Goal: Check status: Check status

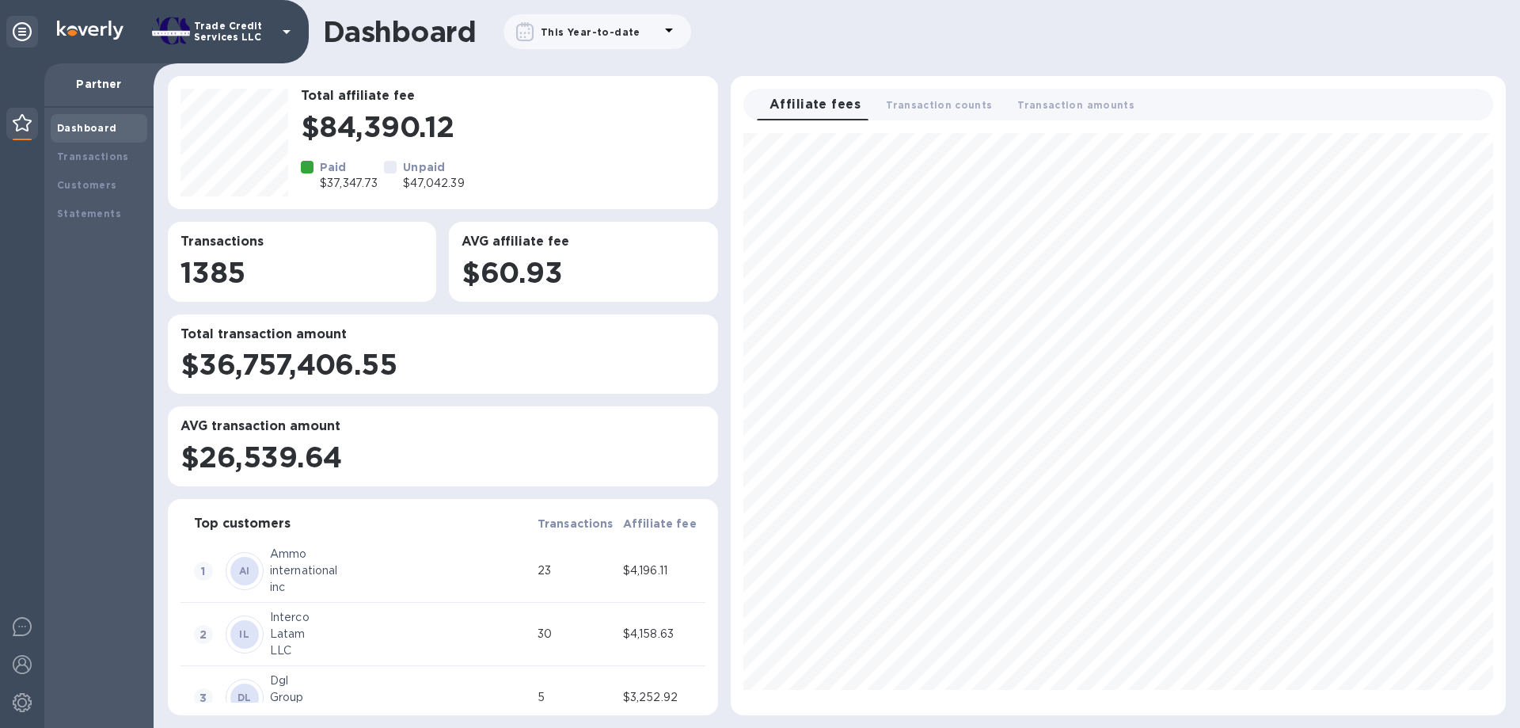
scroll to position [569, 762]
click at [647, 33] on div at bounding box center [663, 32] width 32 height 22
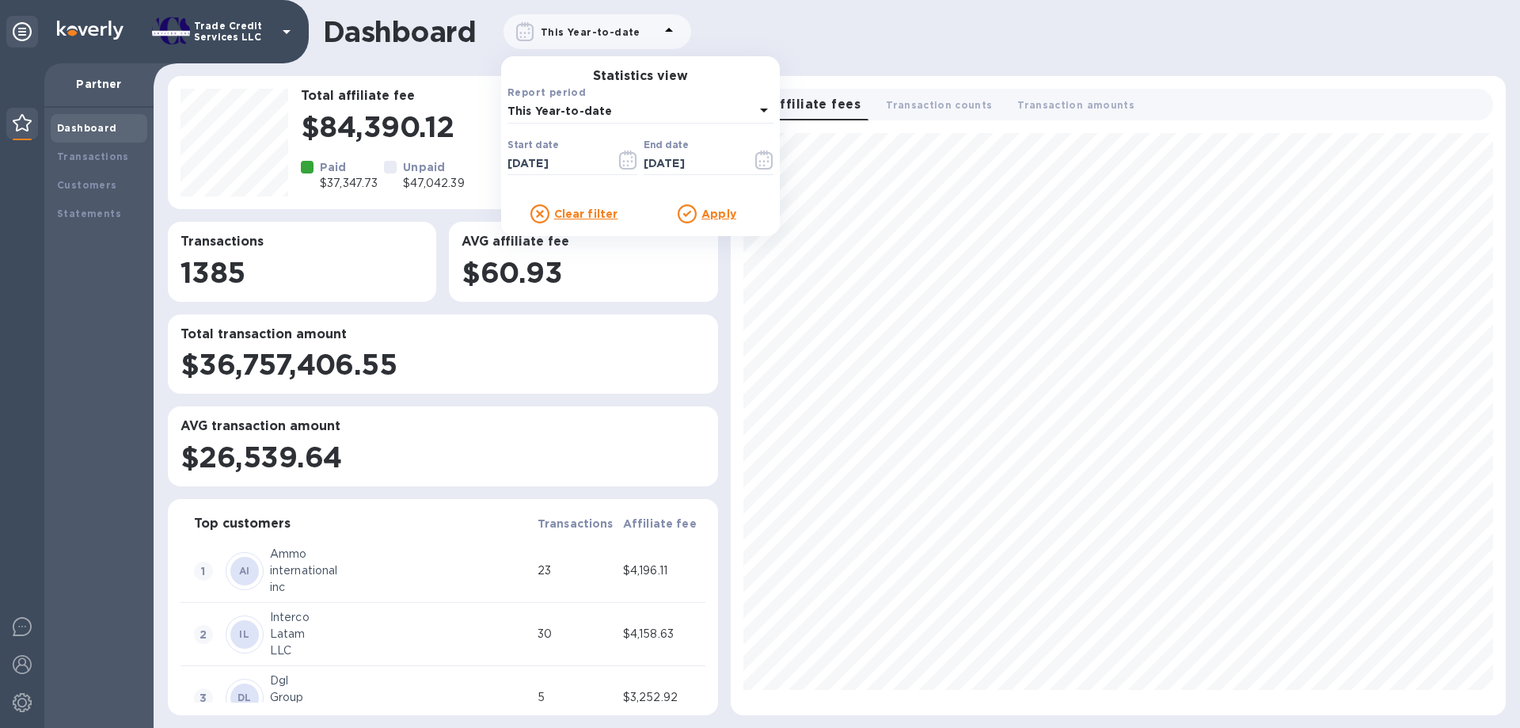
click at [641, 109] on p "This Year-to-date" at bounding box center [630, 111] width 247 height 17
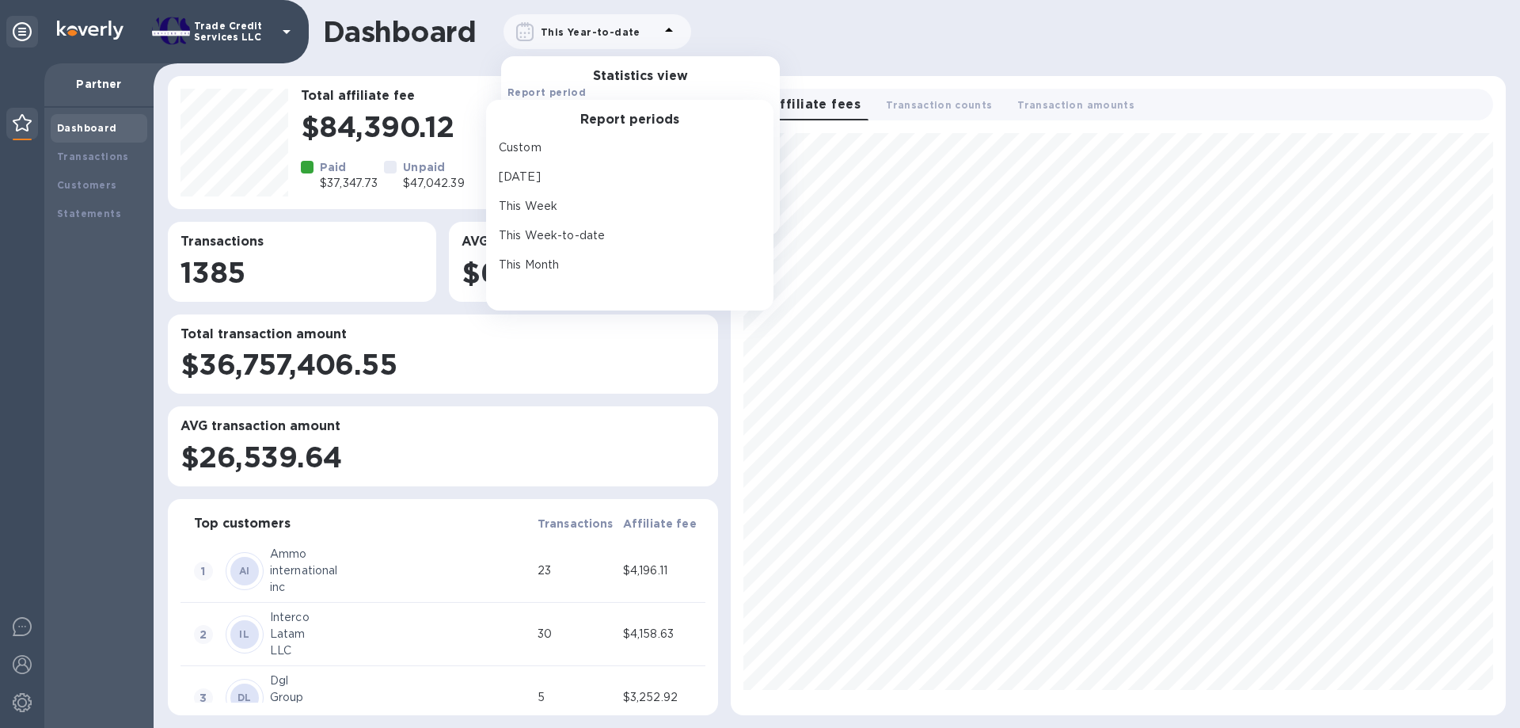
click at [545, 255] on div "This Month" at bounding box center [624, 264] width 256 height 23
type input "[DATE]"
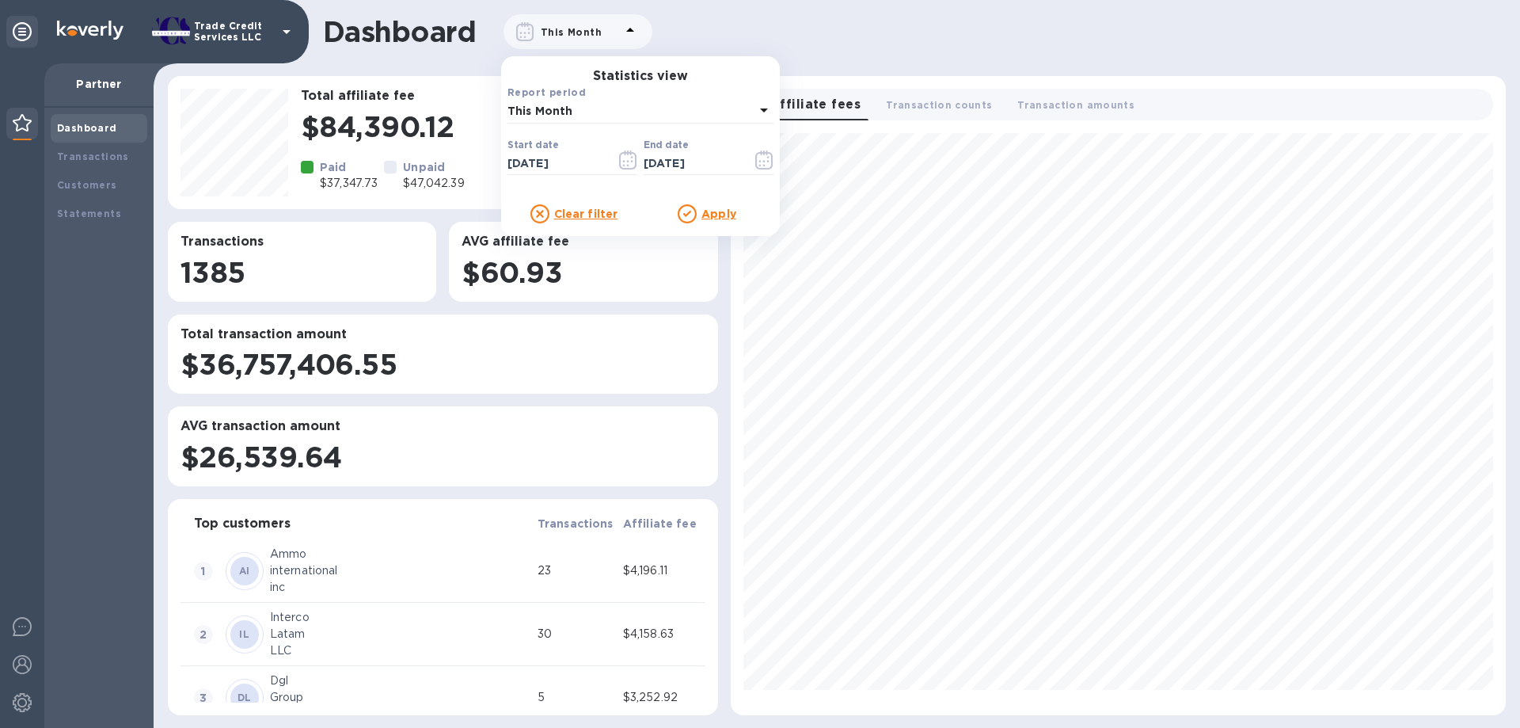
click at [760, 108] on icon at bounding box center [763, 110] width 19 height 19
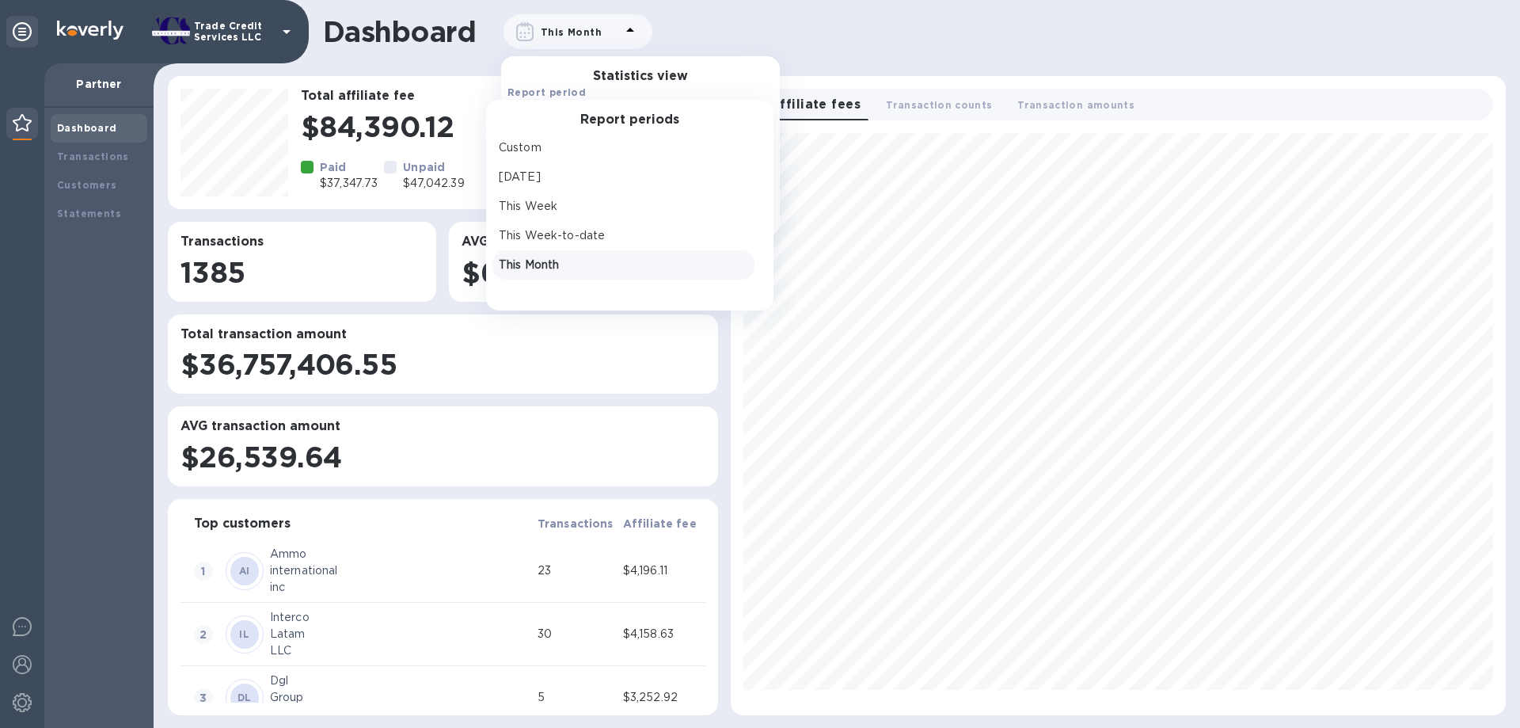
scroll to position [141, 0]
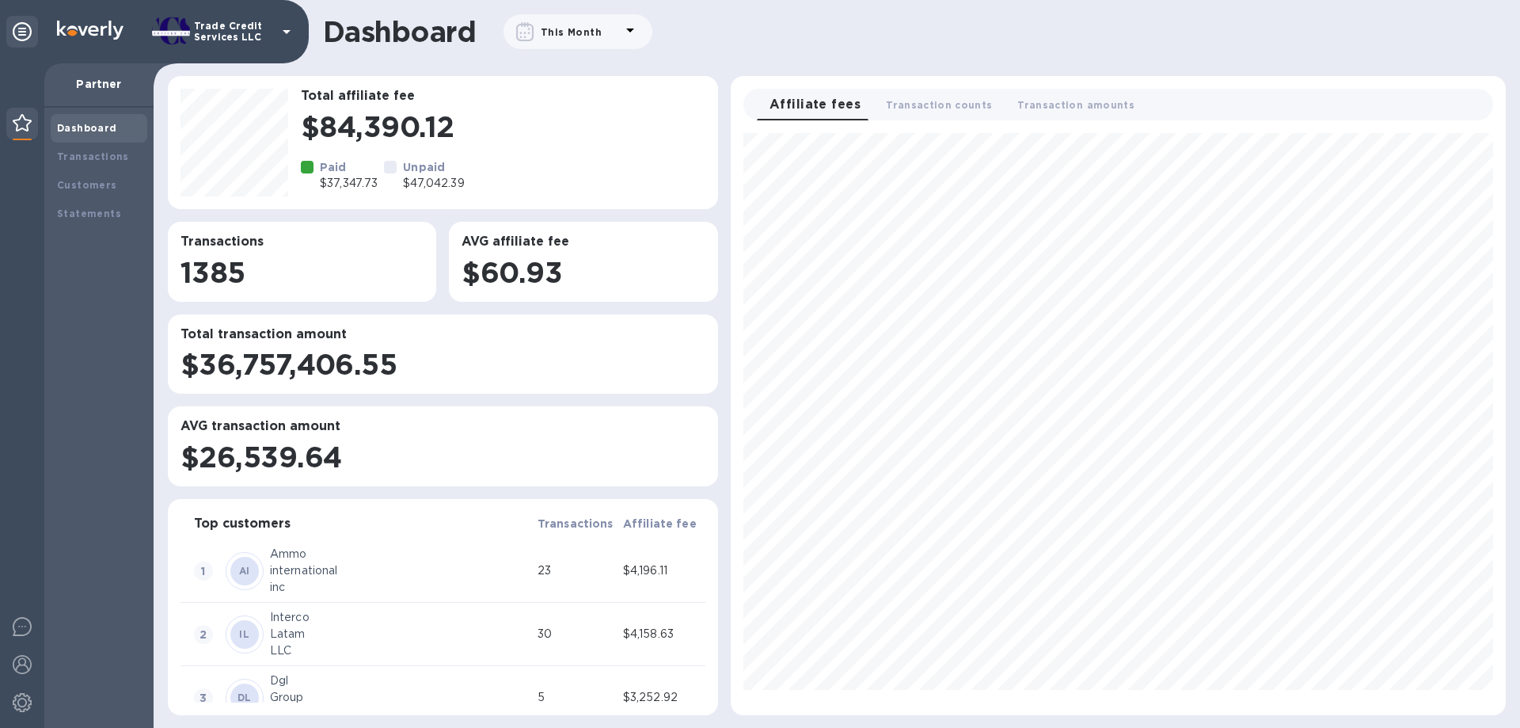
click at [598, 40] on div "This Month" at bounding box center [571, 32] width 67 height 23
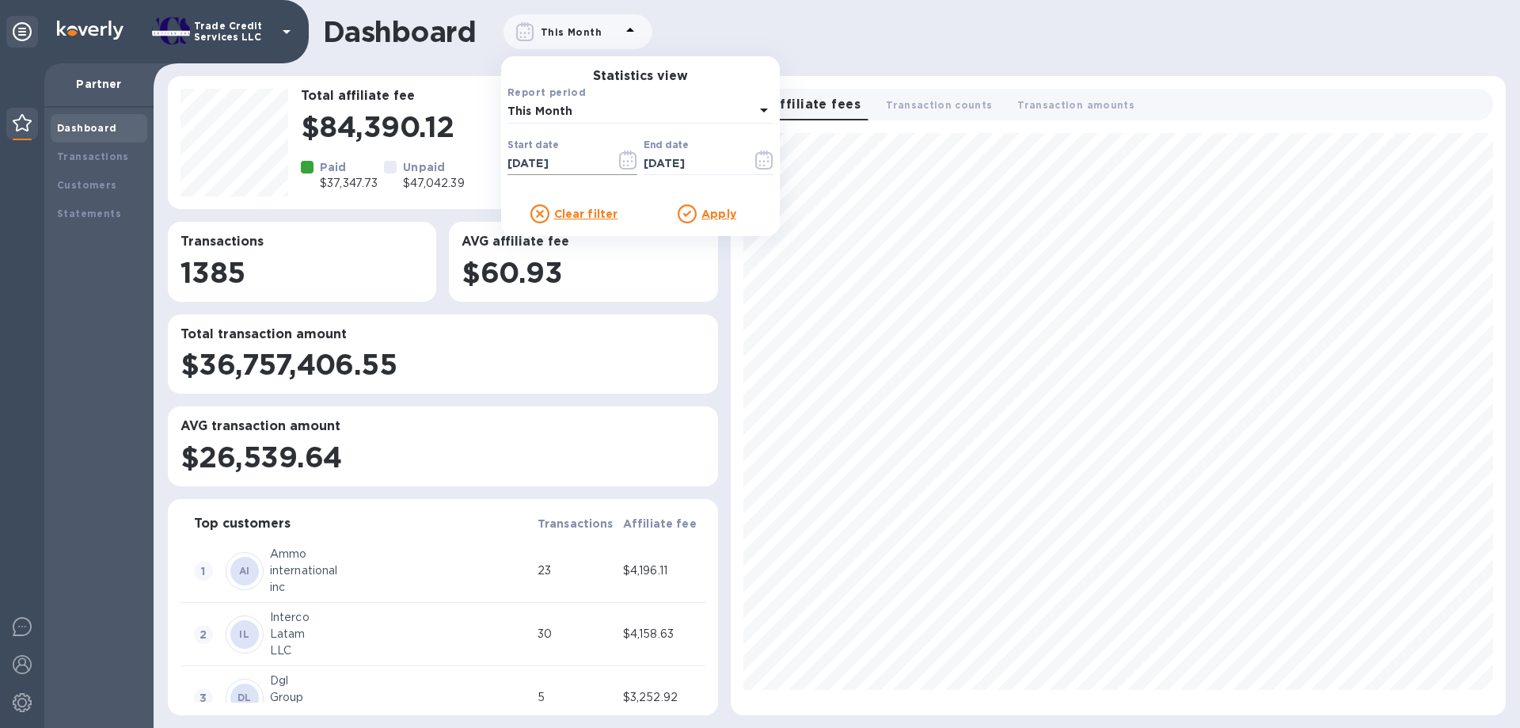
click at [629, 158] on icon "button" at bounding box center [628, 159] width 18 height 19
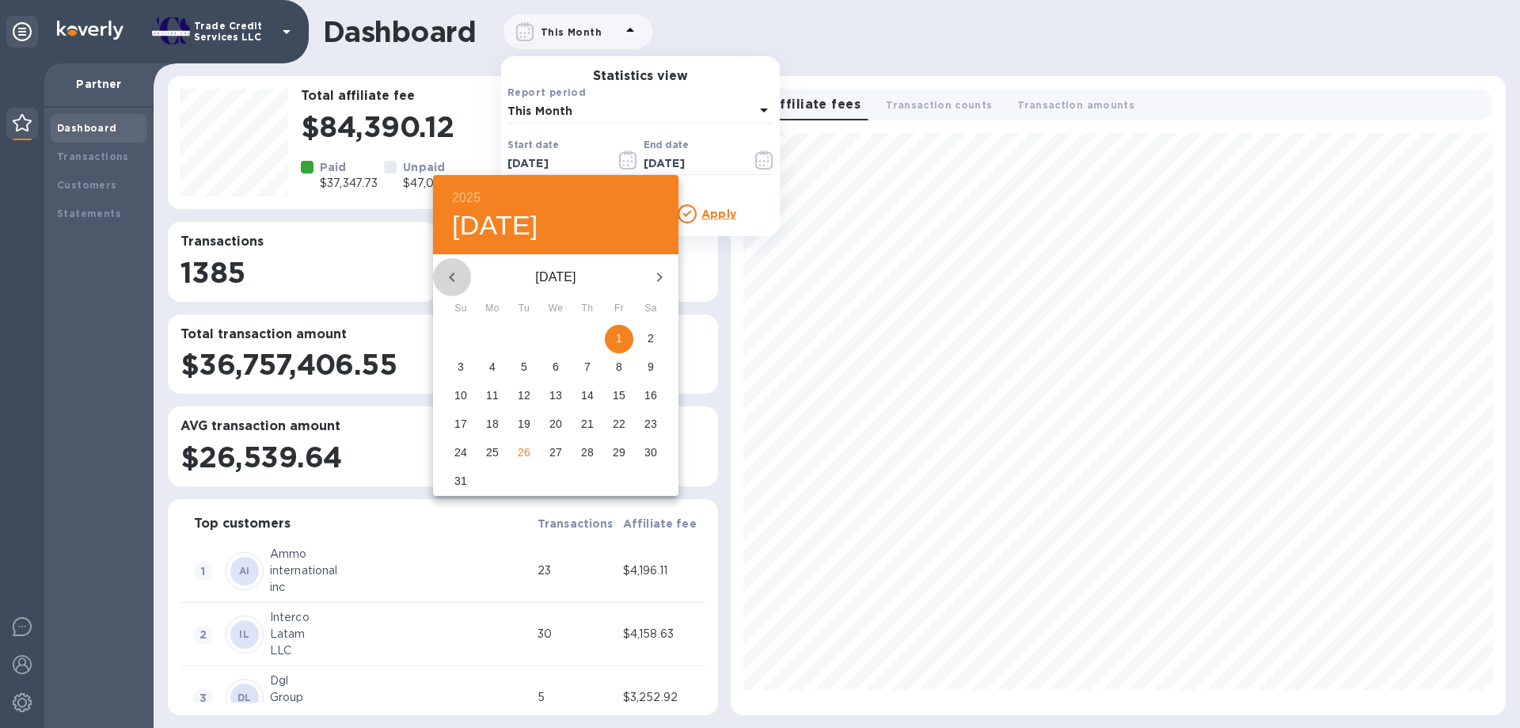
click at [452, 271] on icon "button" at bounding box center [452, 277] width 19 height 19
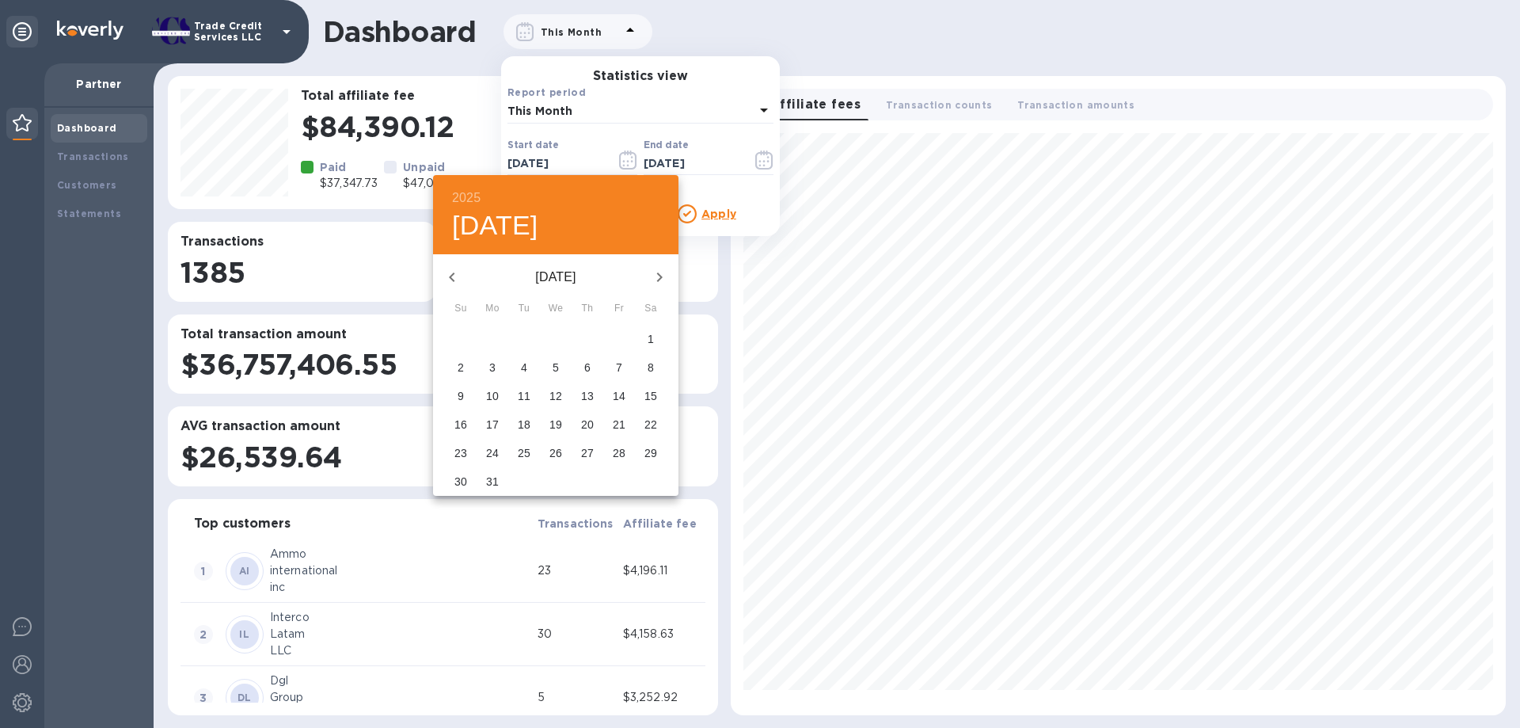
click at [452, 271] on icon "button" at bounding box center [452, 277] width 19 height 19
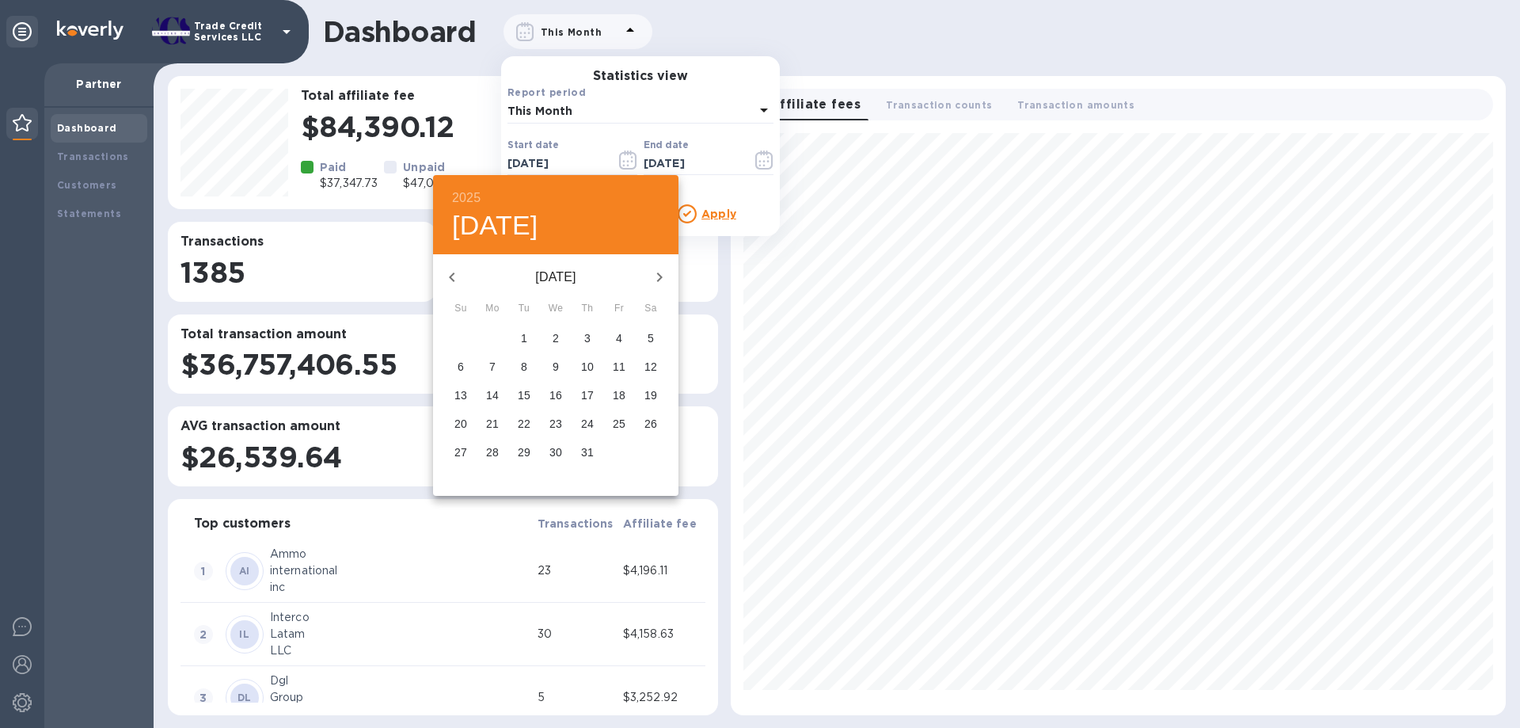
click at [523, 329] on button "1" at bounding box center [524, 339] width 28 height 28
type input "[DATE]"
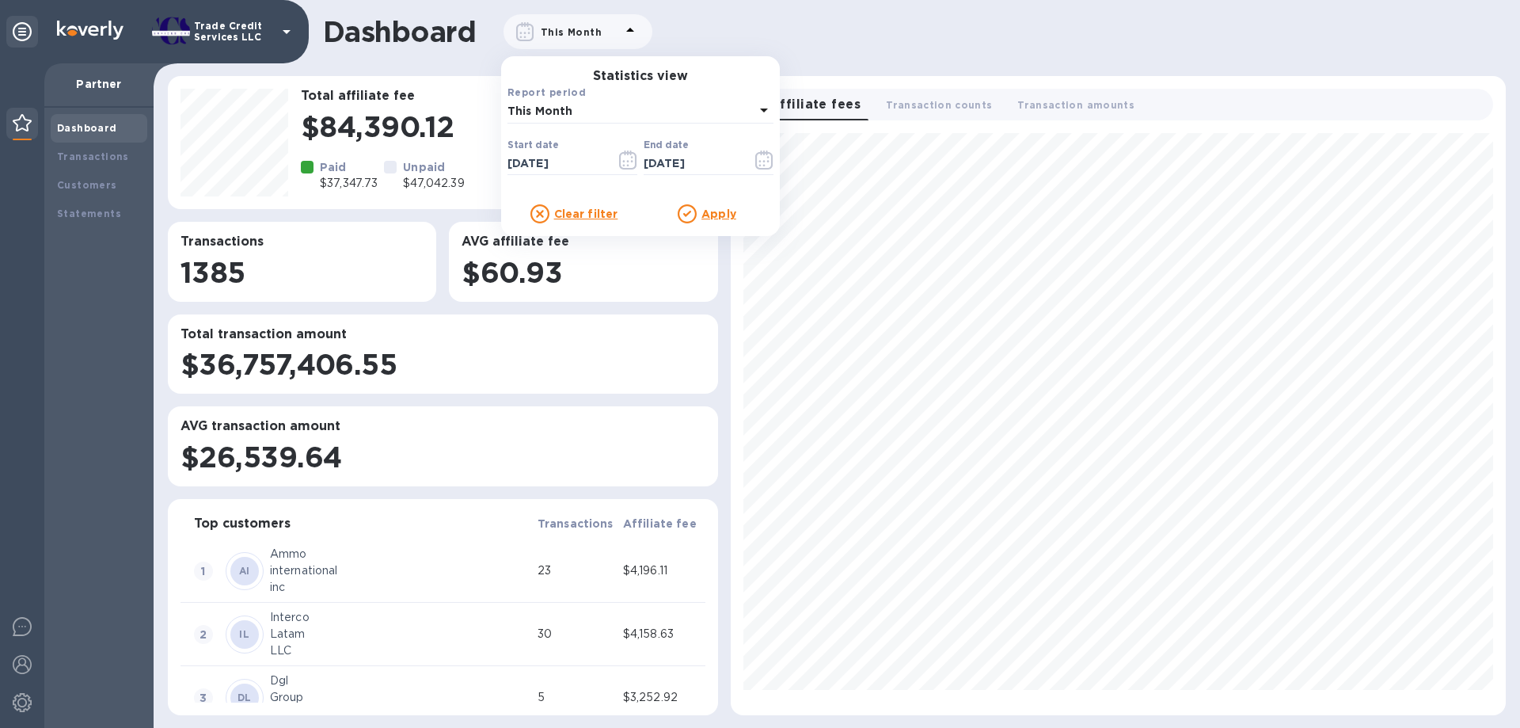
click at [741, 217] on div "Apply" at bounding box center [706, 213] width 133 height 19
click at [724, 207] on p "Apply" at bounding box center [718, 214] width 35 height 16
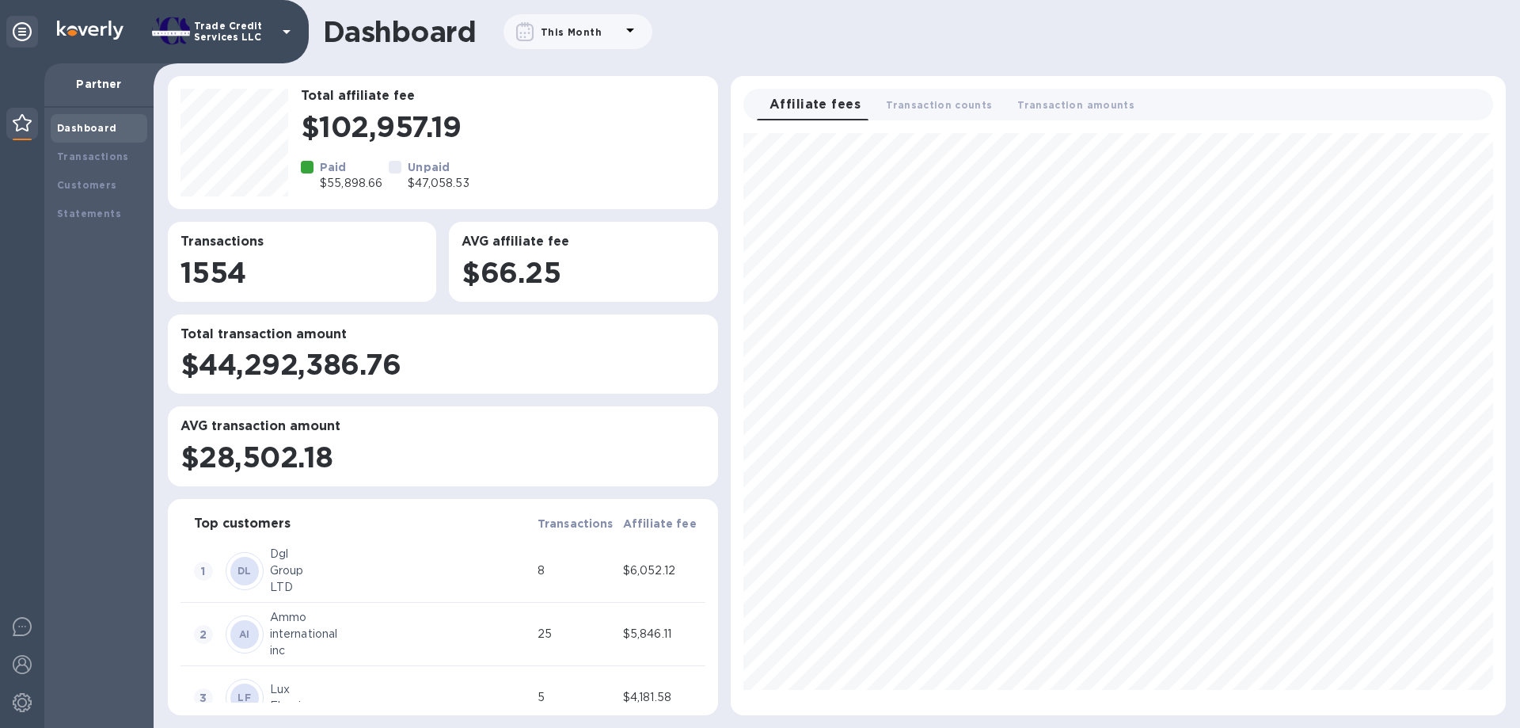
scroll to position [569, 762]
click at [900, 103] on span "Transaction counts 0" at bounding box center [939, 105] width 106 height 17
click at [1102, 106] on span "Transaction amounts 0" at bounding box center [1082, 105] width 117 height 17
click at [792, 104] on span "Affiliate fees 0" at bounding box center [806, 105] width 74 height 17
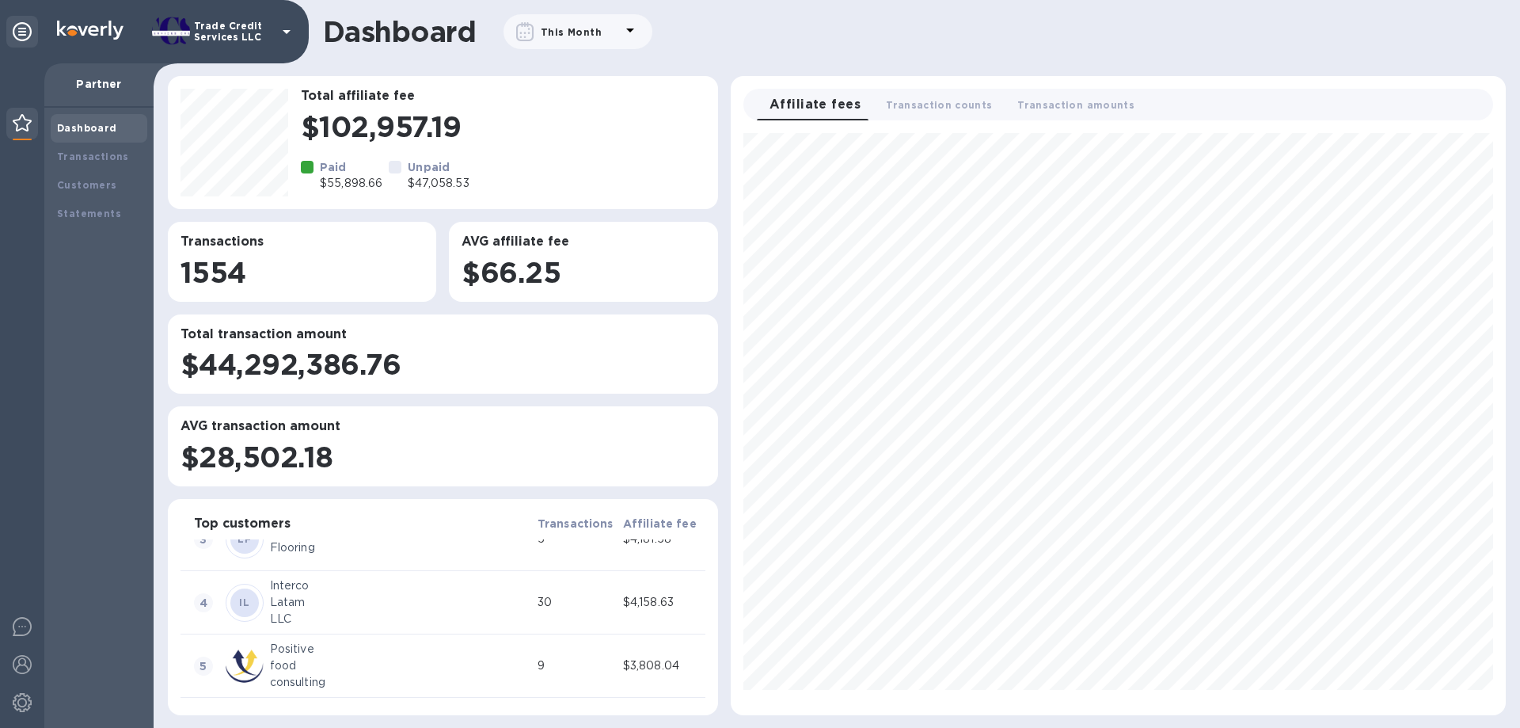
scroll to position [0, 0]
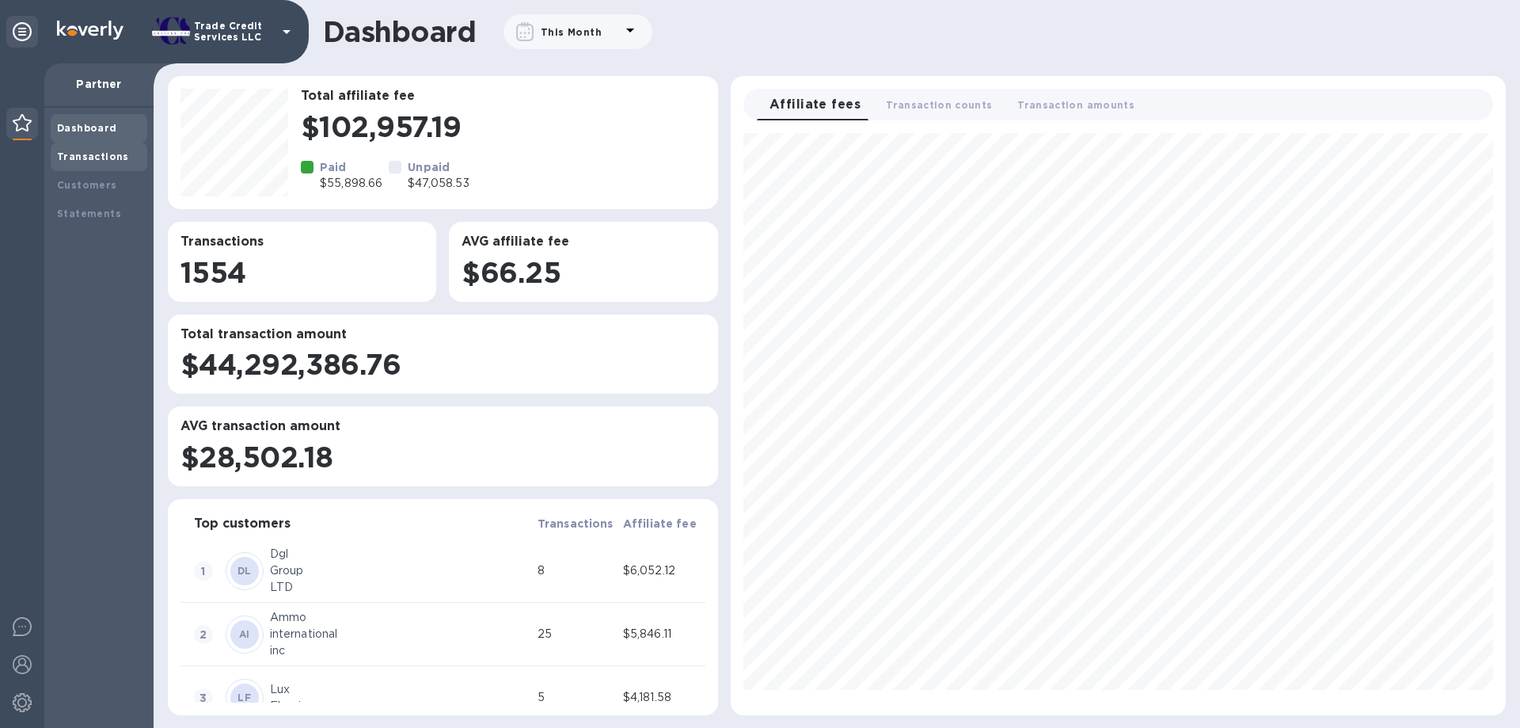
click at [118, 153] on b "Transactions" at bounding box center [93, 156] width 72 height 12
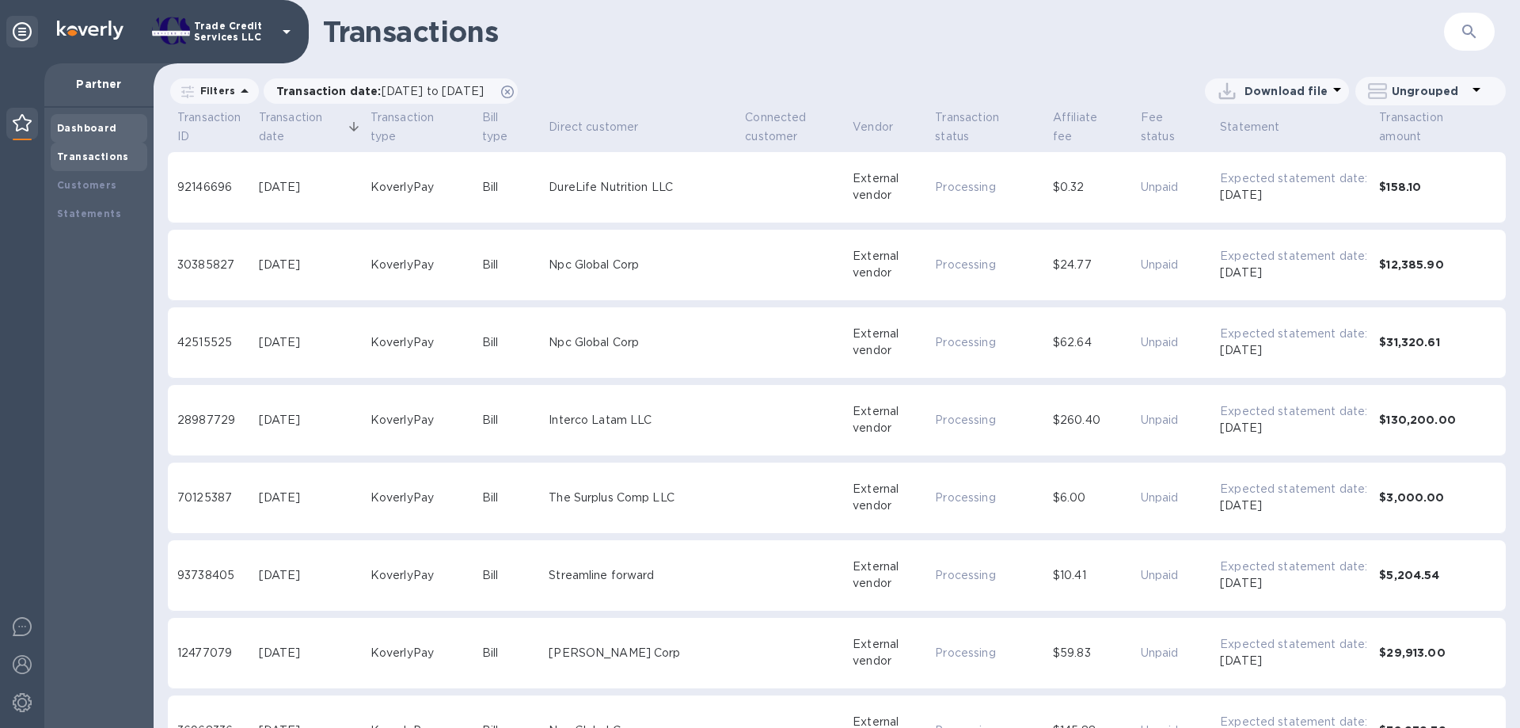
click at [103, 138] on div "Dashboard" at bounding box center [99, 128] width 97 height 28
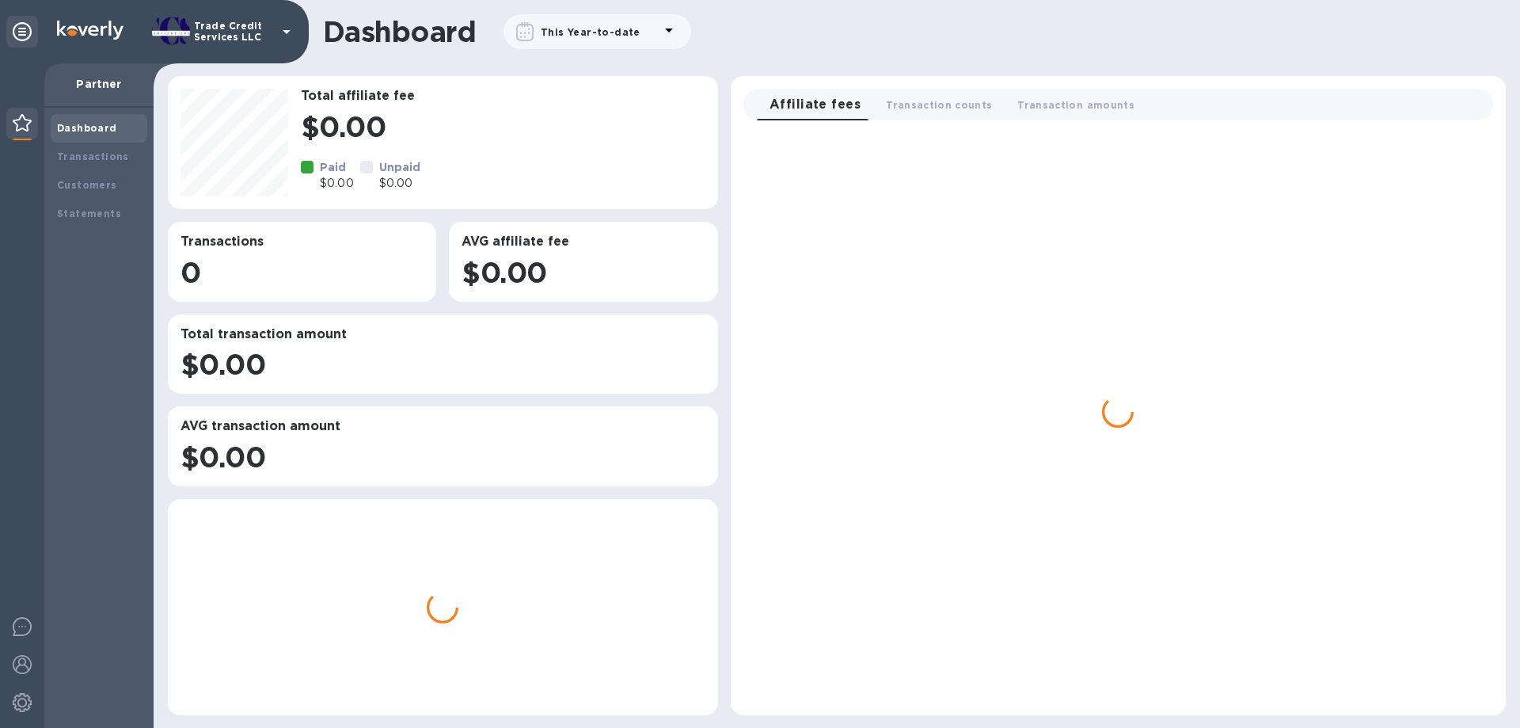
scroll to position [728, 1366]
click at [103, 132] on b "Dashboard" at bounding box center [87, 128] width 60 height 12
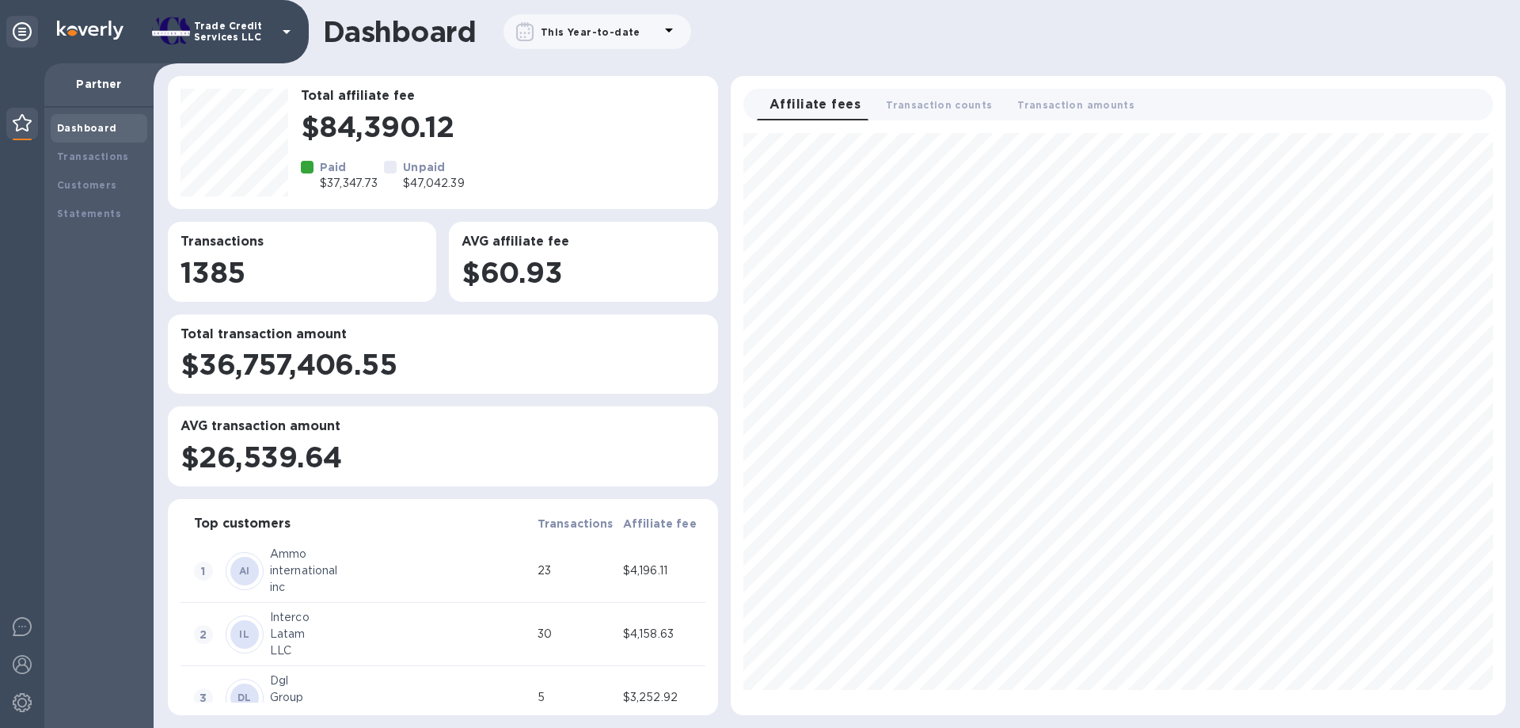
scroll to position [569, 762]
